Goal: Entertainment & Leisure: Consume media (video, audio)

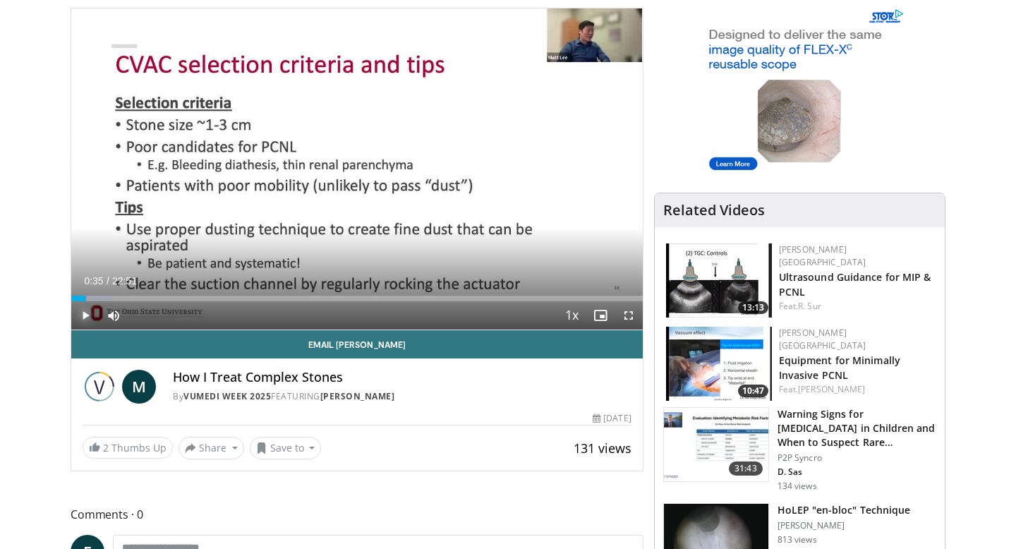
click at [86, 315] on span "Video Player" at bounding box center [85, 315] width 28 height 28
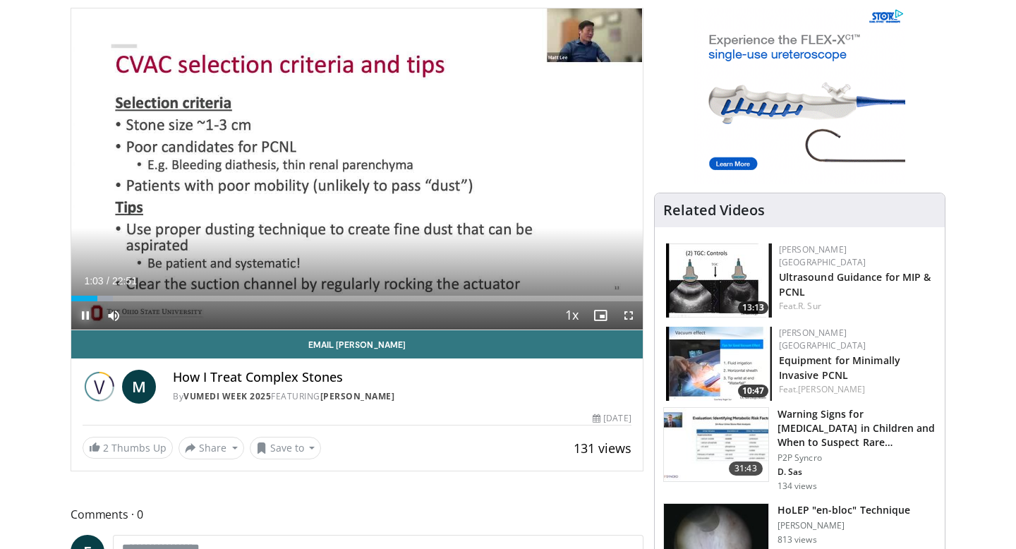
click at [86, 315] on span "Video Player" at bounding box center [85, 315] width 28 height 28
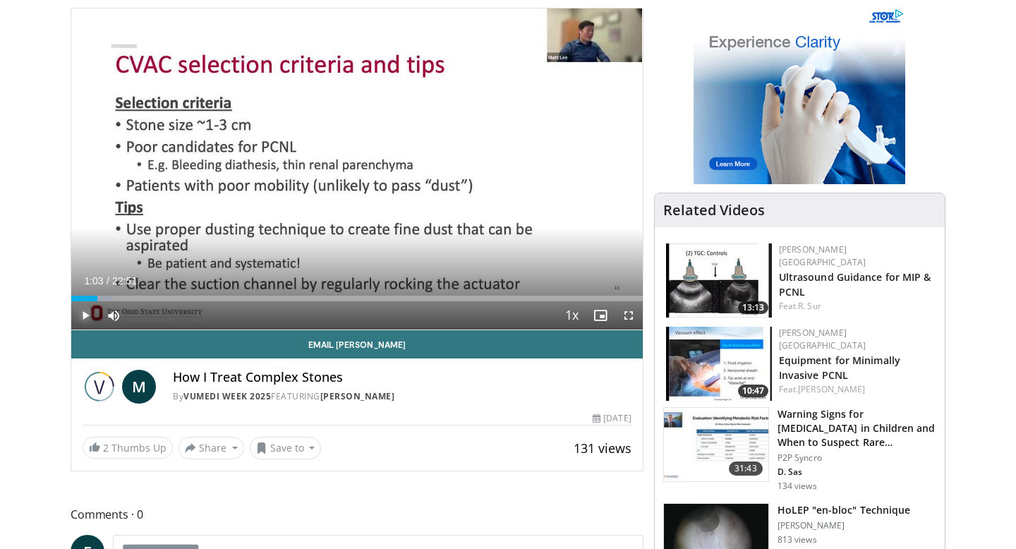
click at [83, 314] on span "Video Player" at bounding box center [85, 315] width 28 height 28
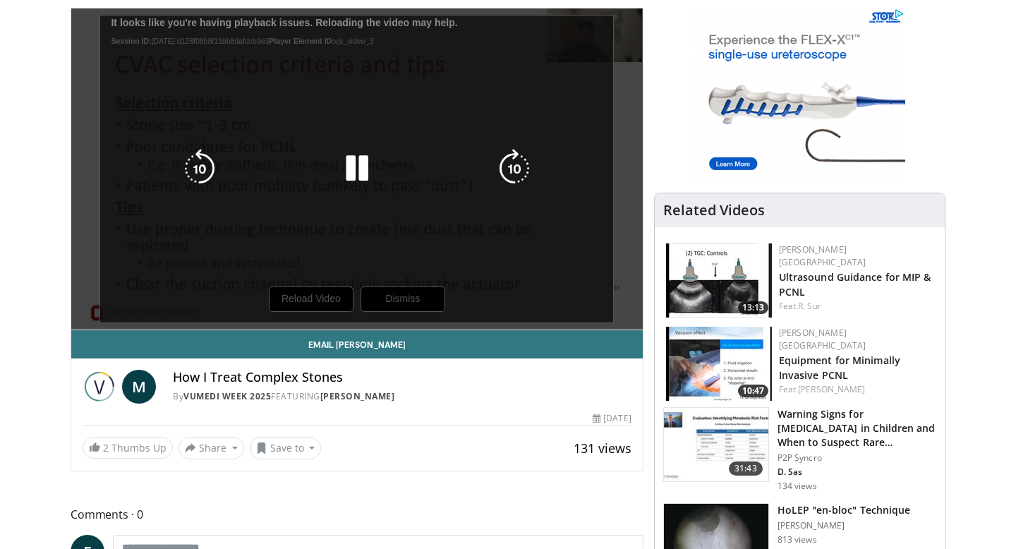
click at [303, 308] on div "10 seconds Tap to unmute" at bounding box center [357, 168] width 572 height 321
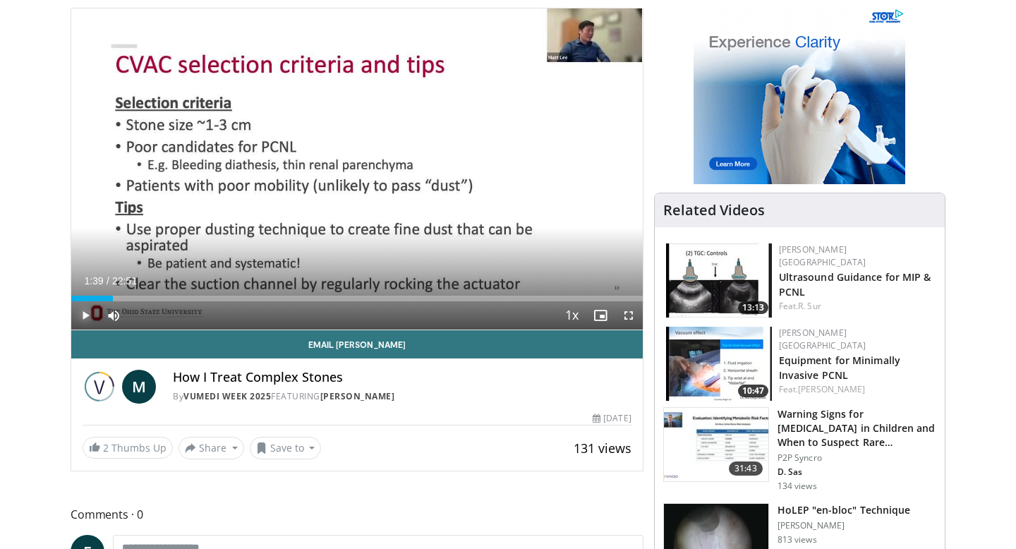
click at [83, 315] on span "Video Player" at bounding box center [85, 315] width 28 height 28
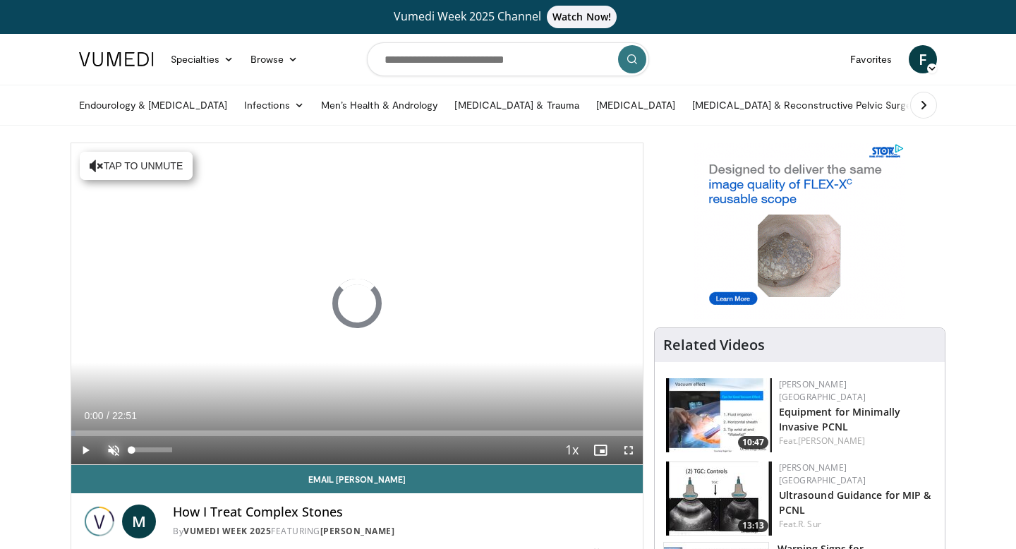
click at [112, 451] on span "Video Player" at bounding box center [114, 450] width 28 height 28
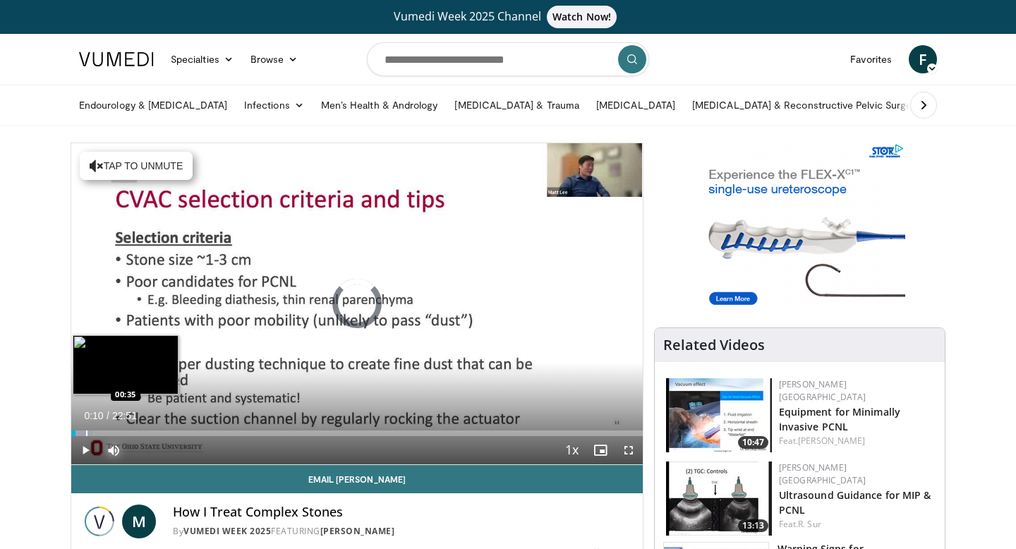
click at [86, 435] on div "Progress Bar" at bounding box center [86, 433] width 1 height 6
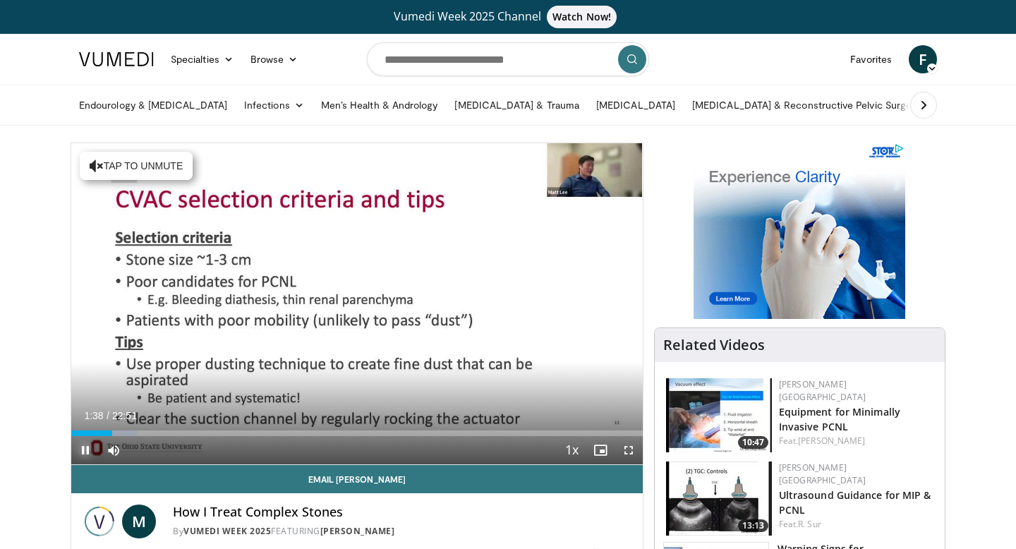
click at [80, 452] on span "Video Player" at bounding box center [85, 450] width 28 height 28
